Goal: Transaction & Acquisition: Purchase product/service

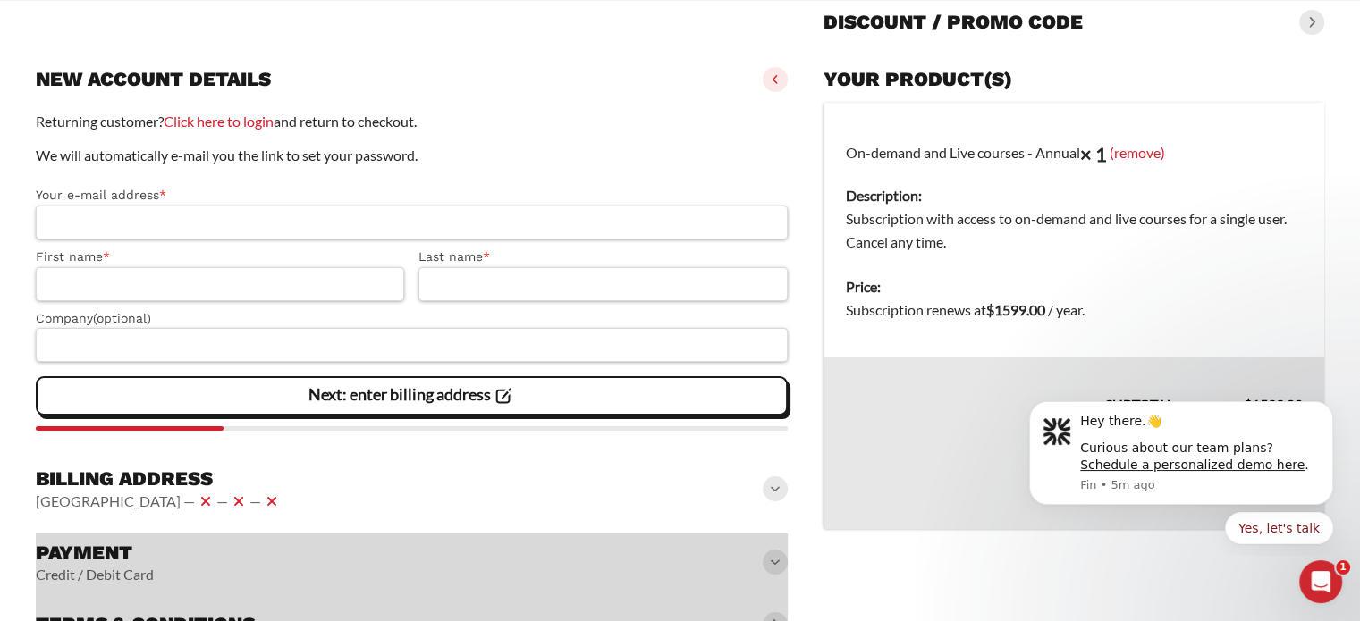
scroll to position [247, 0]
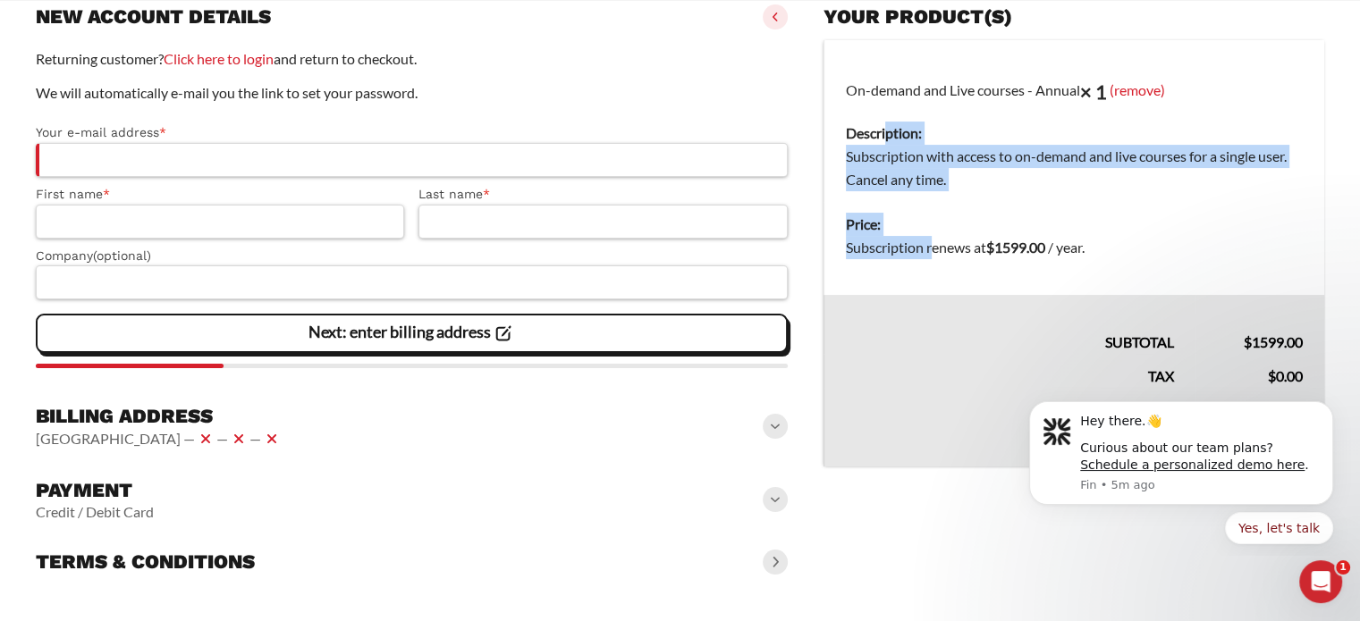
drag, startPoint x: 932, startPoint y: 254, endPoint x: 889, endPoint y: 126, distance: 134.9
click at [889, 126] on tbody "On-demand and Live courses - Annual × 1 (remove) Description: Subscription with…" at bounding box center [1074, 168] width 501 height 256
click at [889, 126] on dt "Description:" at bounding box center [1074, 133] width 457 height 23
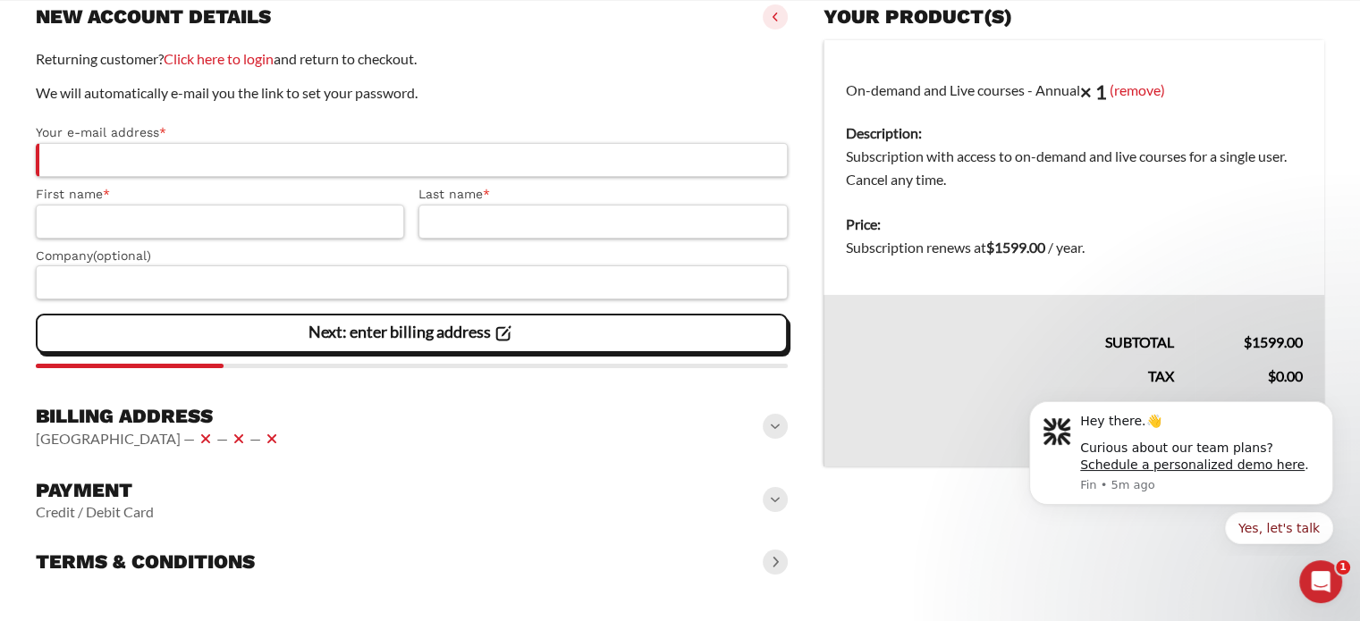
drag, startPoint x: 889, startPoint y: 126, endPoint x: 1084, endPoint y: 258, distance: 235.1
click at [1084, 258] on tbody "On-demand and Live courses - Annual × 1 (remove) Description: Subscription with…" at bounding box center [1074, 168] width 501 height 256
click at [1084, 258] on dd "Subscription renews at $ 1599.00 / year ." at bounding box center [1074, 247] width 457 height 23
drag, startPoint x: 1084, startPoint y: 258, endPoint x: 919, endPoint y: 171, distance: 186.0
click at [919, 171] on tbody "On-demand and Live courses - Annual × 1 (remove) Description: Subscription with…" at bounding box center [1074, 168] width 501 height 256
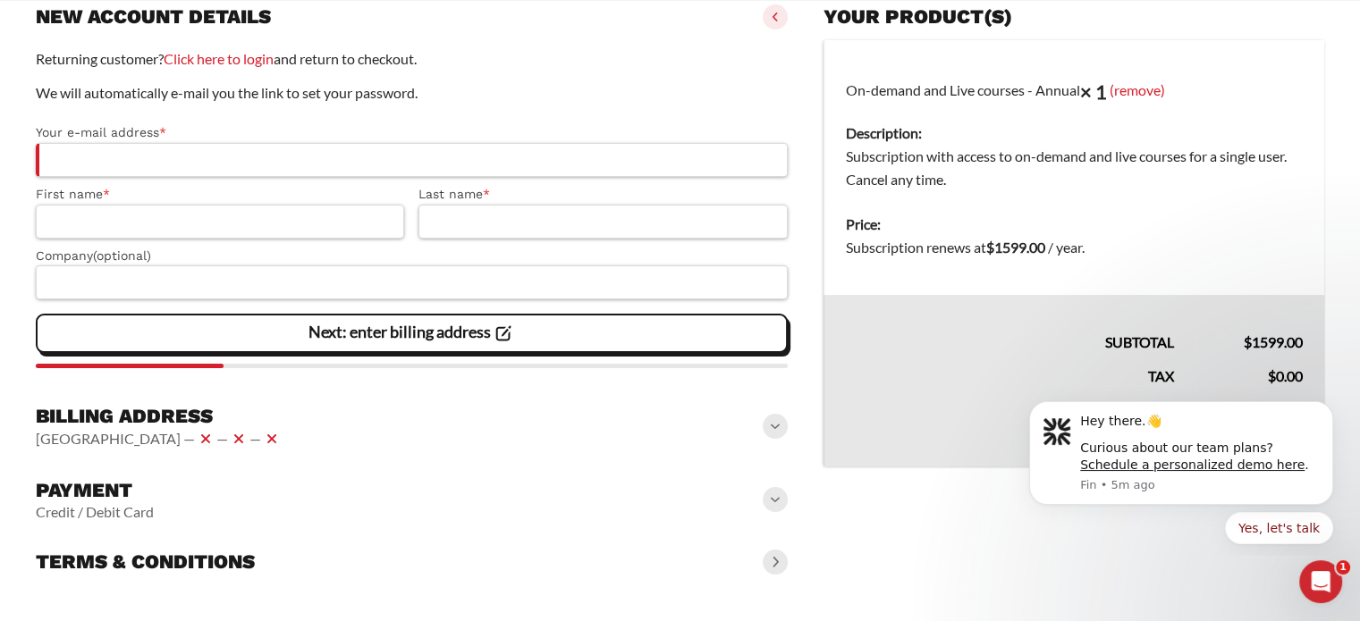
click at [919, 171] on dd "Subscription with access to on-demand and live courses for a single user. Cance…" at bounding box center [1074, 168] width 457 height 46
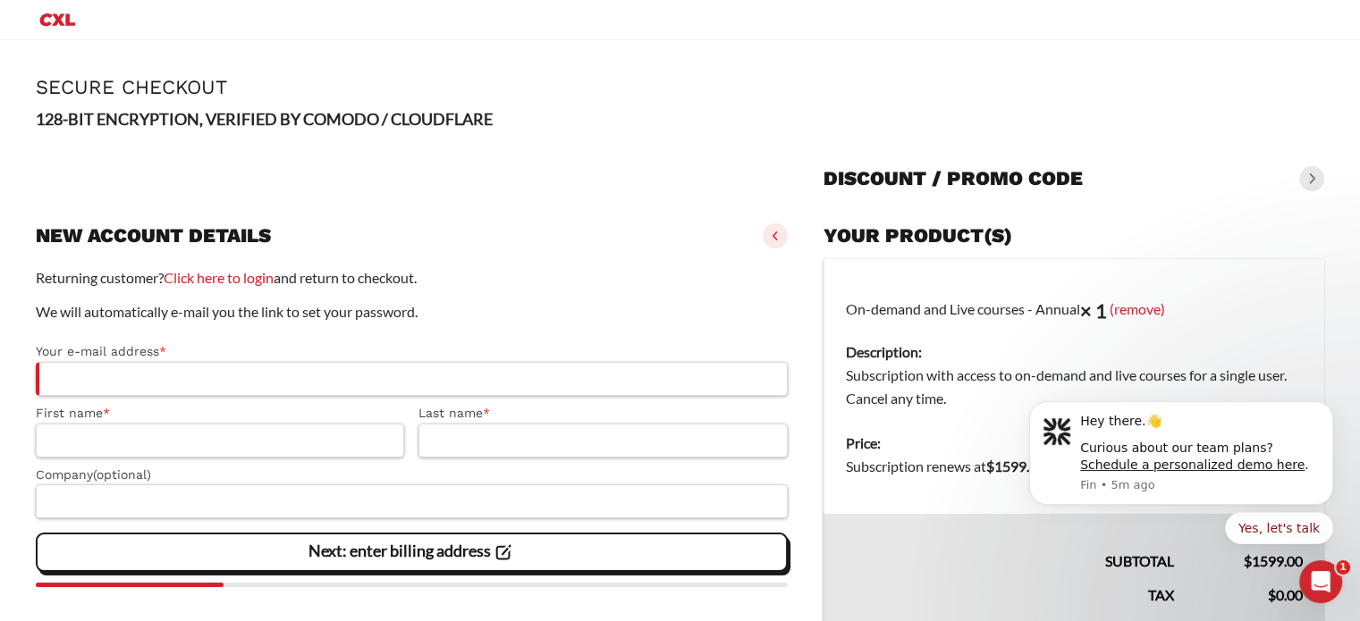
click at [213, 85] on h1 "Secure Checkout" at bounding box center [680, 87] width 1289 height 22
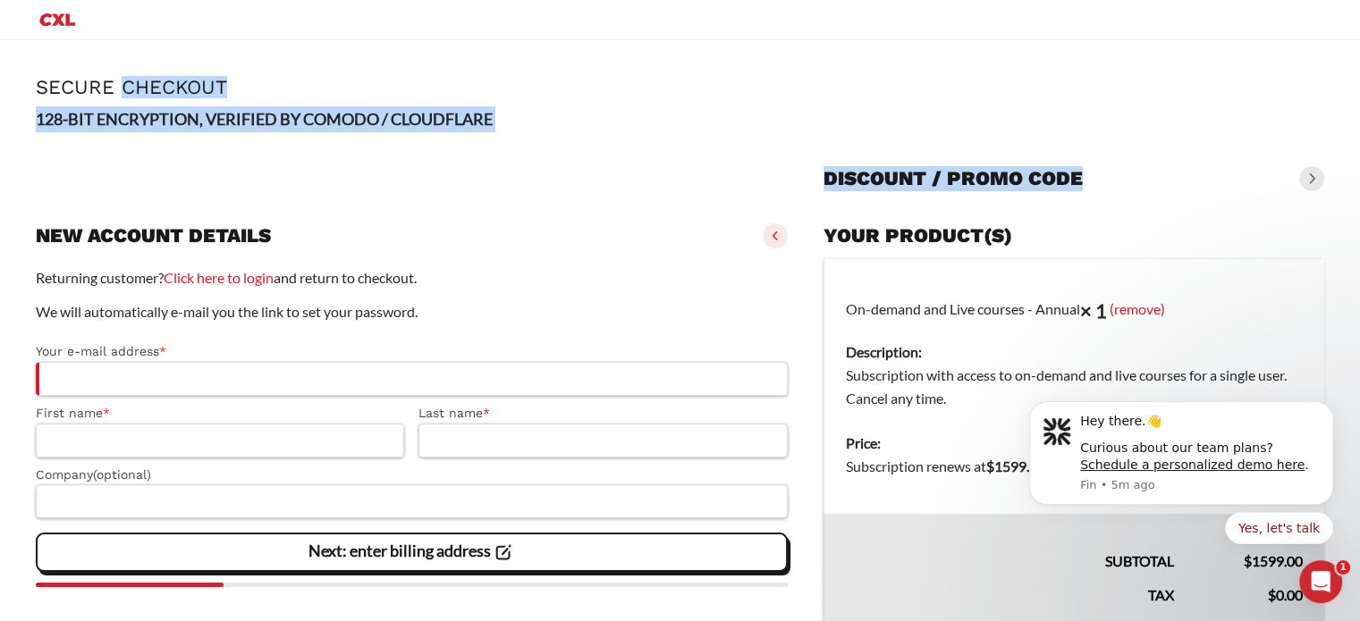
drag, startPoint x: 213, startPoint y: 85, endPoint x: 261, endPoint y: 171, distance: 98.5
click at [261, 171] on article "**********" at bounding box center [680, 440] width 1289 height 729
click at [261, 171] on div at bounding box center [412, 173] width 752 height 57
